Goal: Transaction & Acquisition: Purchase product/service

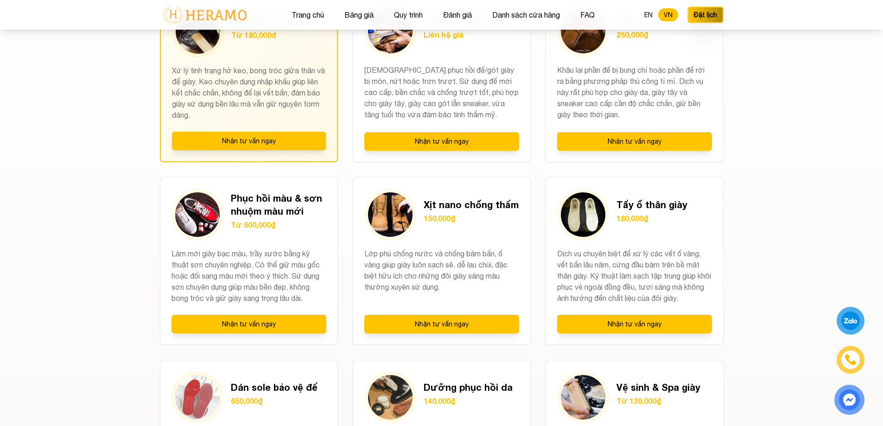
scroll to position [708, 0]
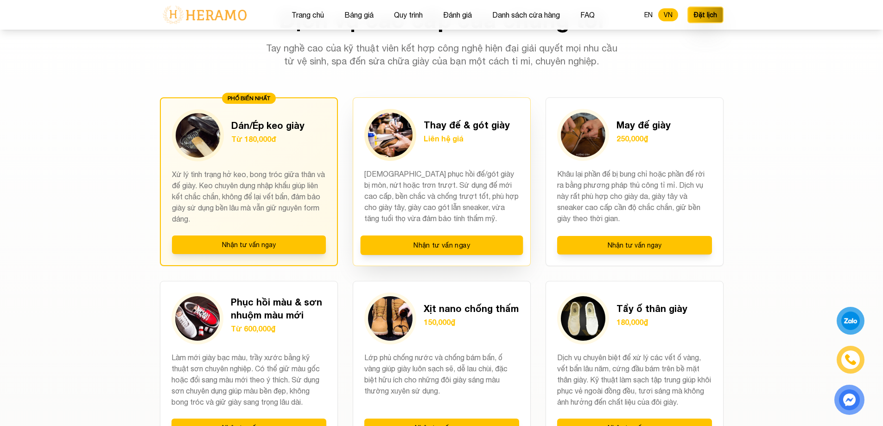
click at [398, 133] on img at bounding box center [390, 135] width 44 height 44
click at [490, 163] on div "Thay đế & gót giày Liên hệ giá [DEMOGRAPHIC_DATA] phục hồi đế/gót giày bị mòn, …" at bounding box center [442, 181] width 178 height 169
click at [455, 122] on h3 "Thay đế & gót giày" at bounding box center [467, 124] width 86 height 13
click at [398, 131] on img at bounding box center [390, 135] width 44 height 44
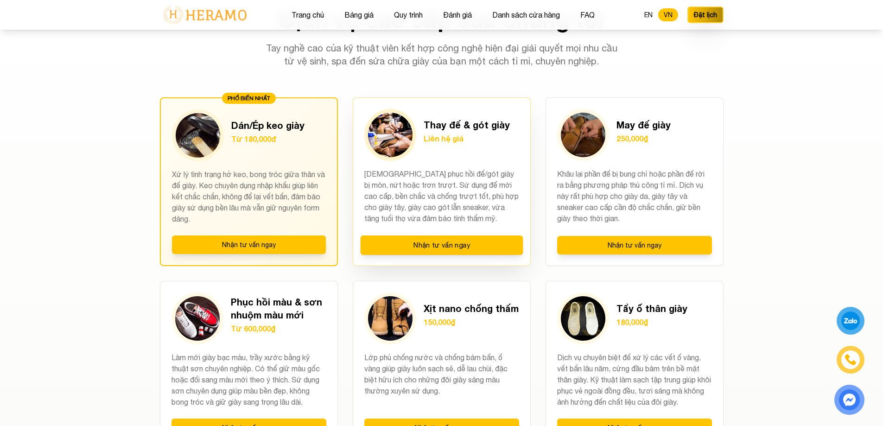
click at [398, 131] on img at bounding box center [390, 135] width 44 height 44
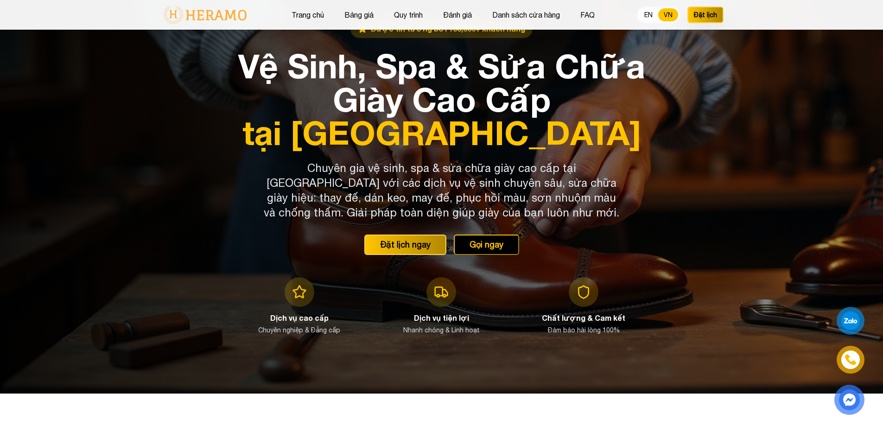
scroll to position [0, 0]
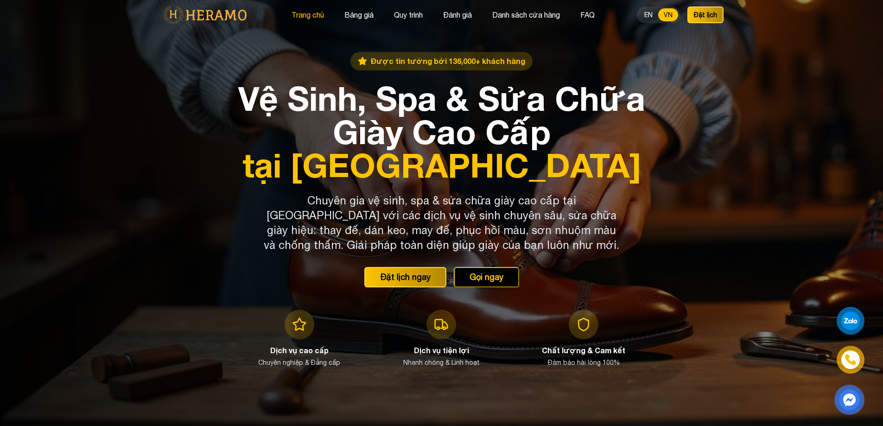
click at [317, 14] on button "Trang chủ" at bounding box center [308, 15] width 38 height 12
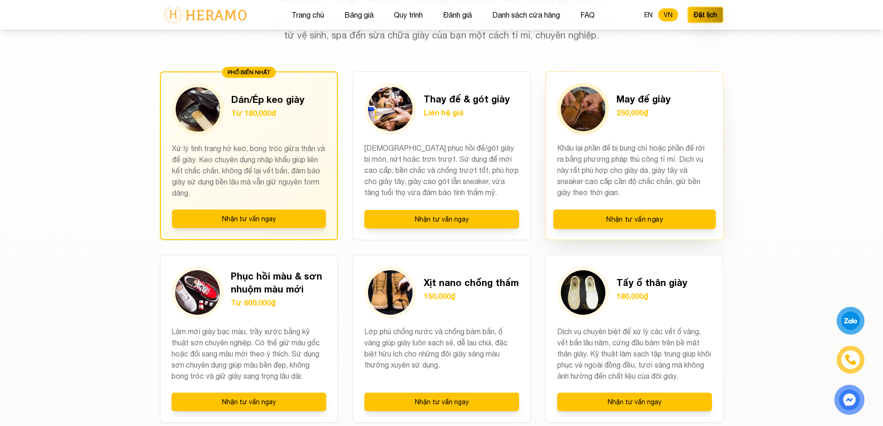
scroll to position [727, 0]
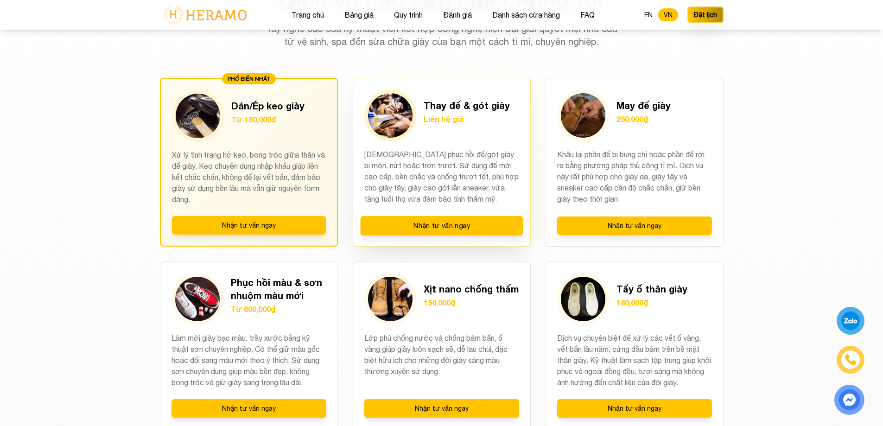
click at [490, 104] on h3 "Thay đế & gót giày" at bounding box center [467, 105] width 86 height 13
click at [390, 114] on img at bounding box center [390, 115] width 44 height 44
click at [446, 119] on p "Liên hệ giá" at bounding box center [467, 119] width 86 height 11
click at [437, 119] on p "Liên hệ giá" at bounding box center [467, 119] width 86 height 11
click at [438, 118] on p "Liên hệ giá" at bounding box center [467, 119] width 86 height 11
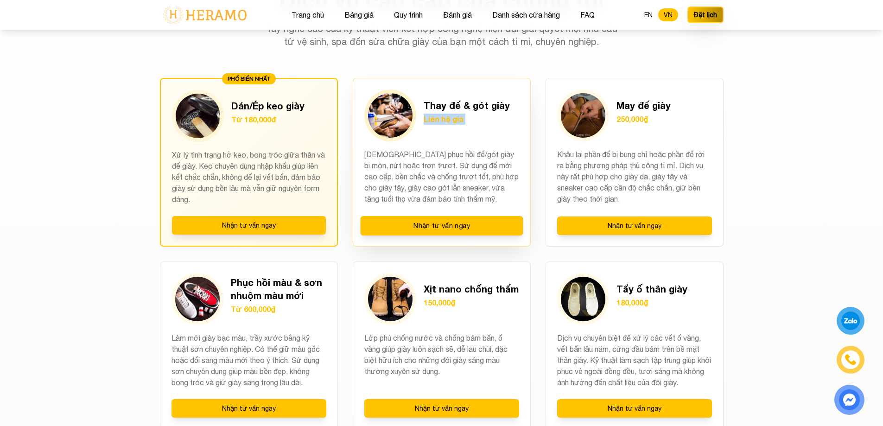
click at [438, 118] on p "Liên hệ giá" at bounding box center [467, 119] width 86 height 11
click at [484, 100] on h3 "Thay đế & gót giày" at bounding box center [467, 105] width 86 height 13
click at [452, 105] on h3 "Thay đế & gót giày" at bounding box center [467, 105] width 86 height 13
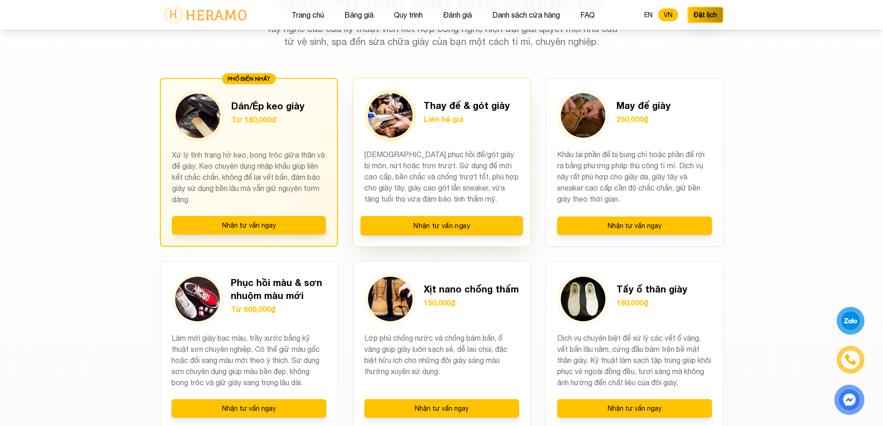
click at [378, 126] on img at bounding box center [390, 115] width 44 height 44
click at [493, 103] on h3 "Thay đế & gót giày" at bounding box center [467, 105] width 86 height 13
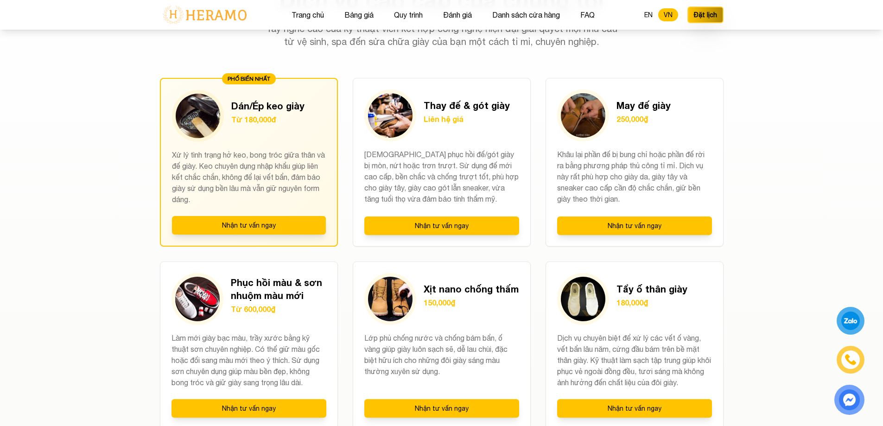
click at [796, 148] on section "Dịch vụ cao cấp của chúng tôi Tay nghề cao của kỹ thuật viên kết hợp công nghệ …" at bounding box center [441, 347] width 883 height 754
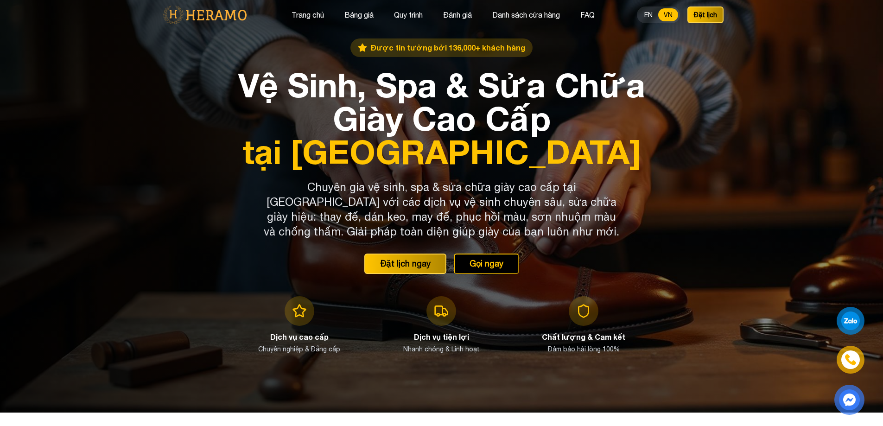
scroll to position [0, 0]
